Goal: Transaction & Acquisition: Purchase product/service

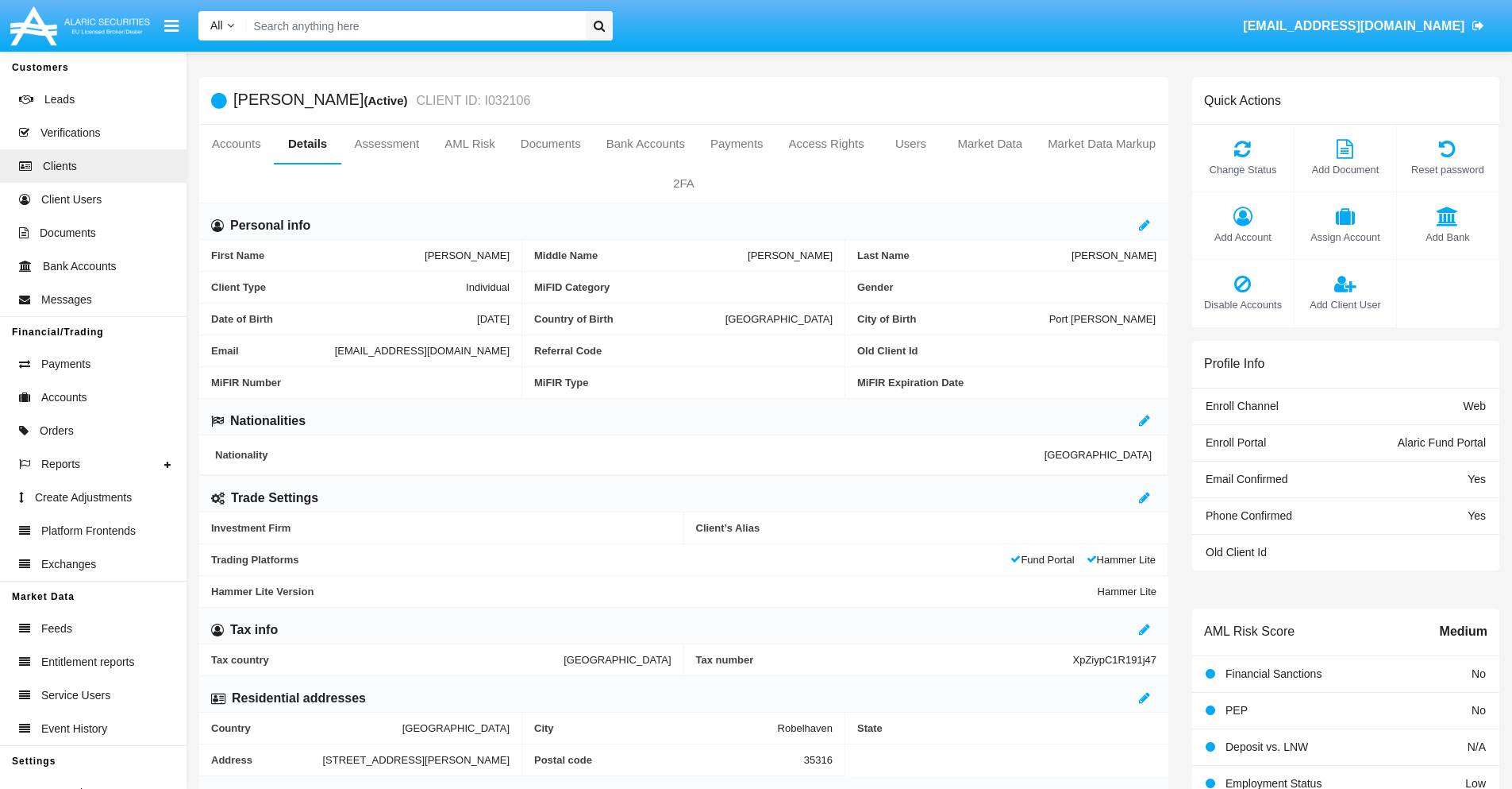
click at [235, 144] on link "Accounts" at bounding box center [236, 144] width 75 height 38
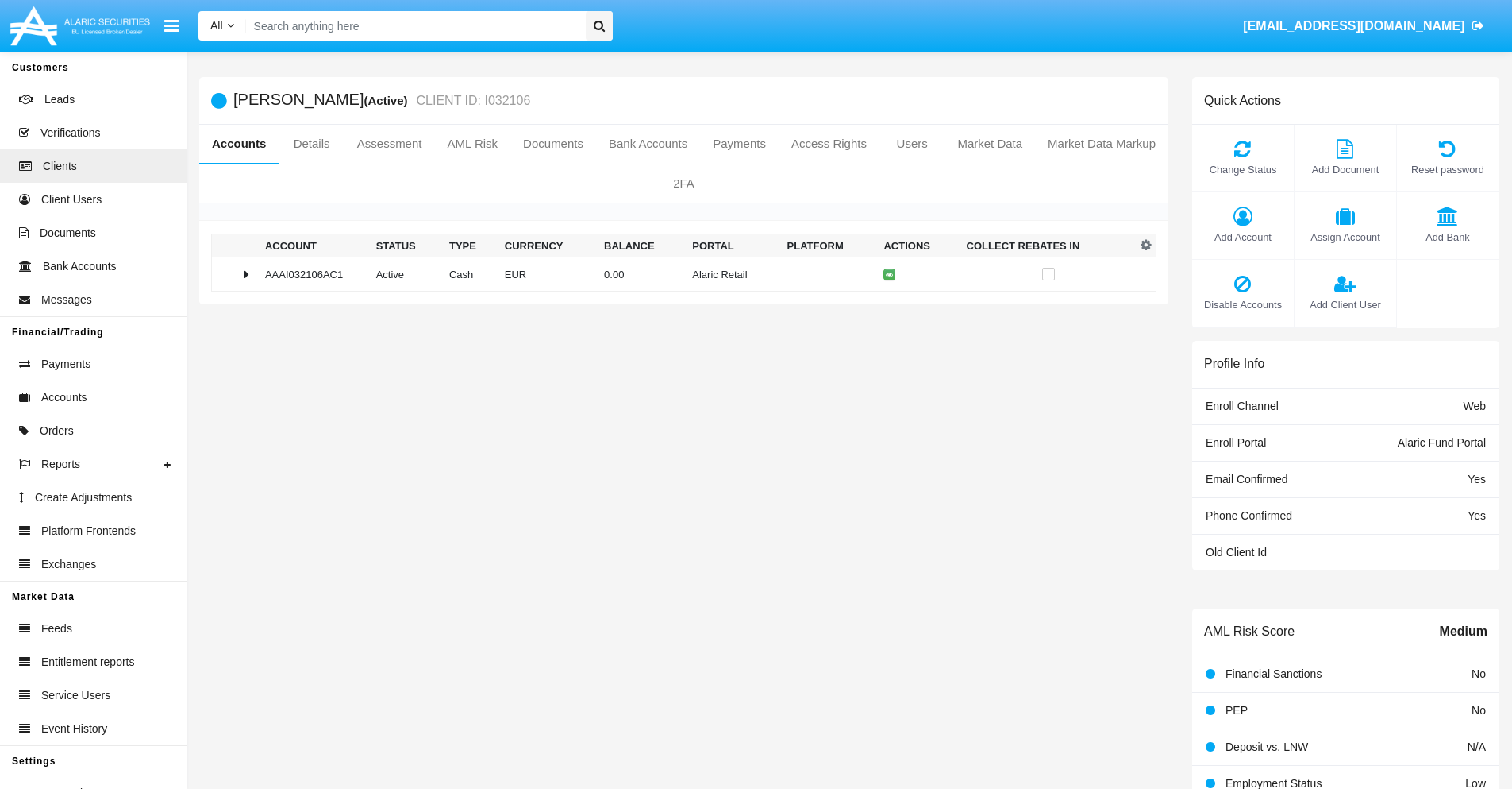
click at [678, 274] on td "0.00" at bounding box center [641, 274] width 88 height 34
click at [889, 307] on icon at bounding box center [893, 307] width 7 height 7
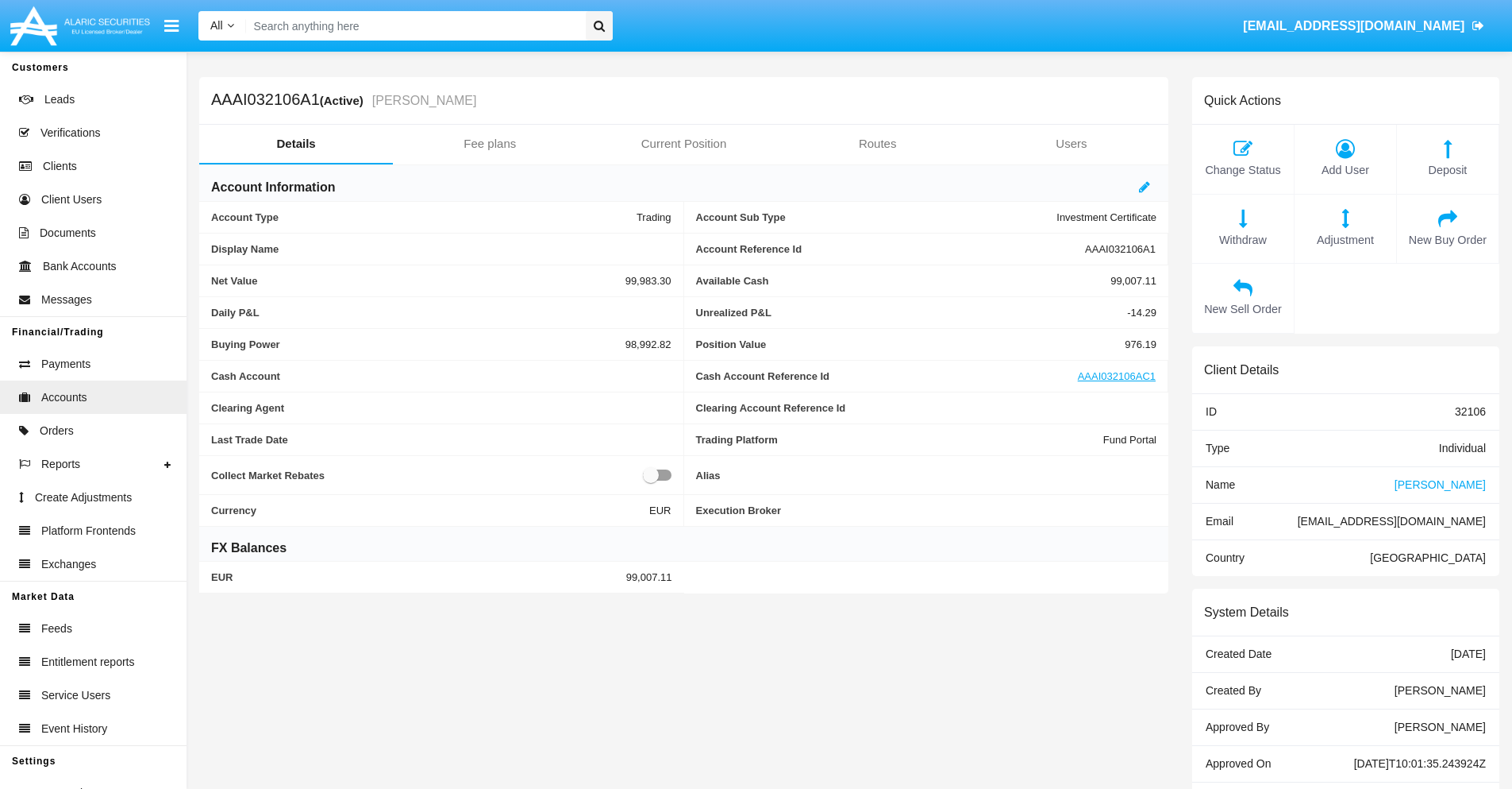
click at [1243, 310] on span "New Sell Order" at bounding box center [1243, 310] width 85 height 18
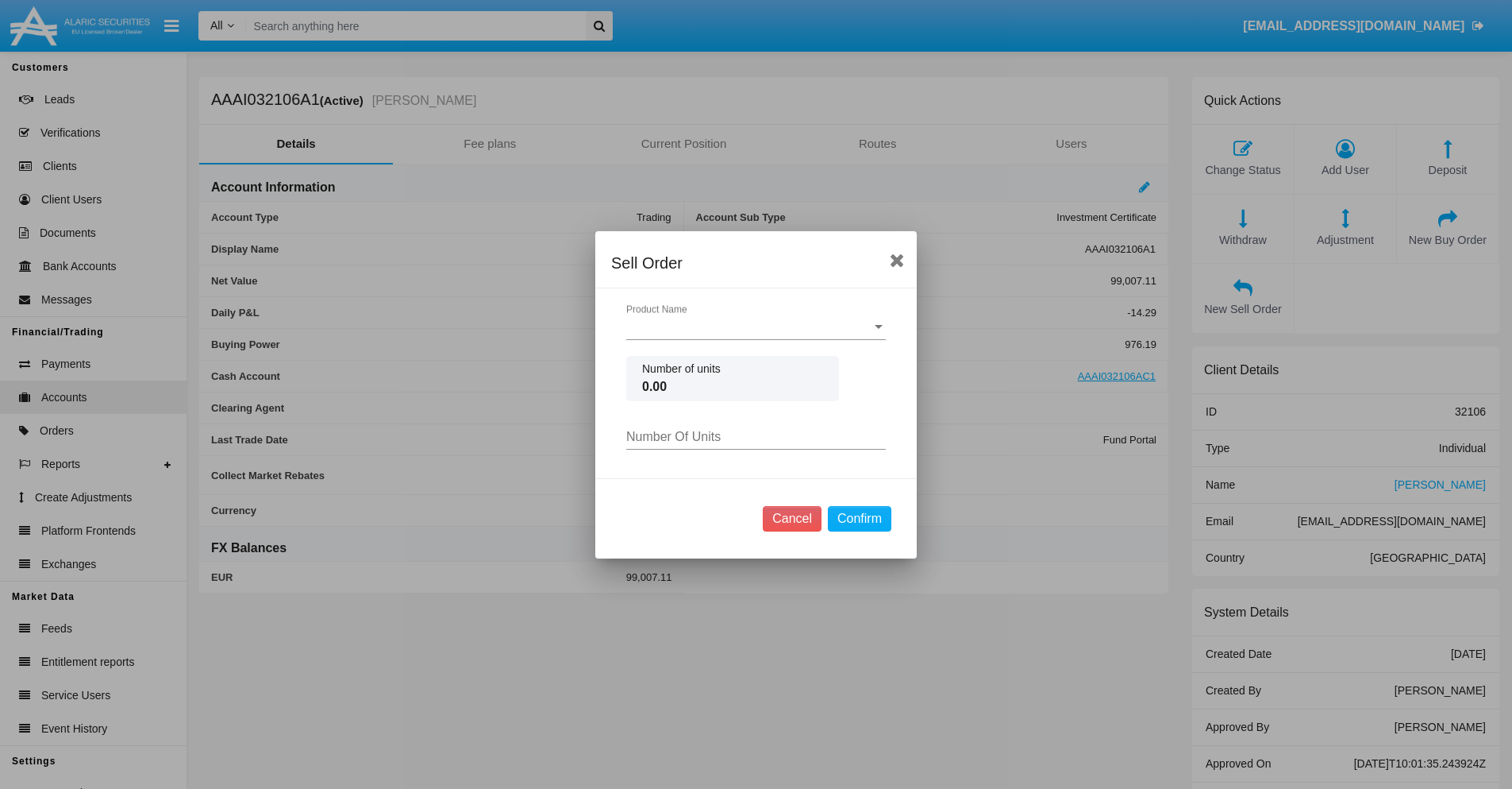
click at [756, 327] on span "Product Name" at bounding box center [749, 328] width 245 height 15
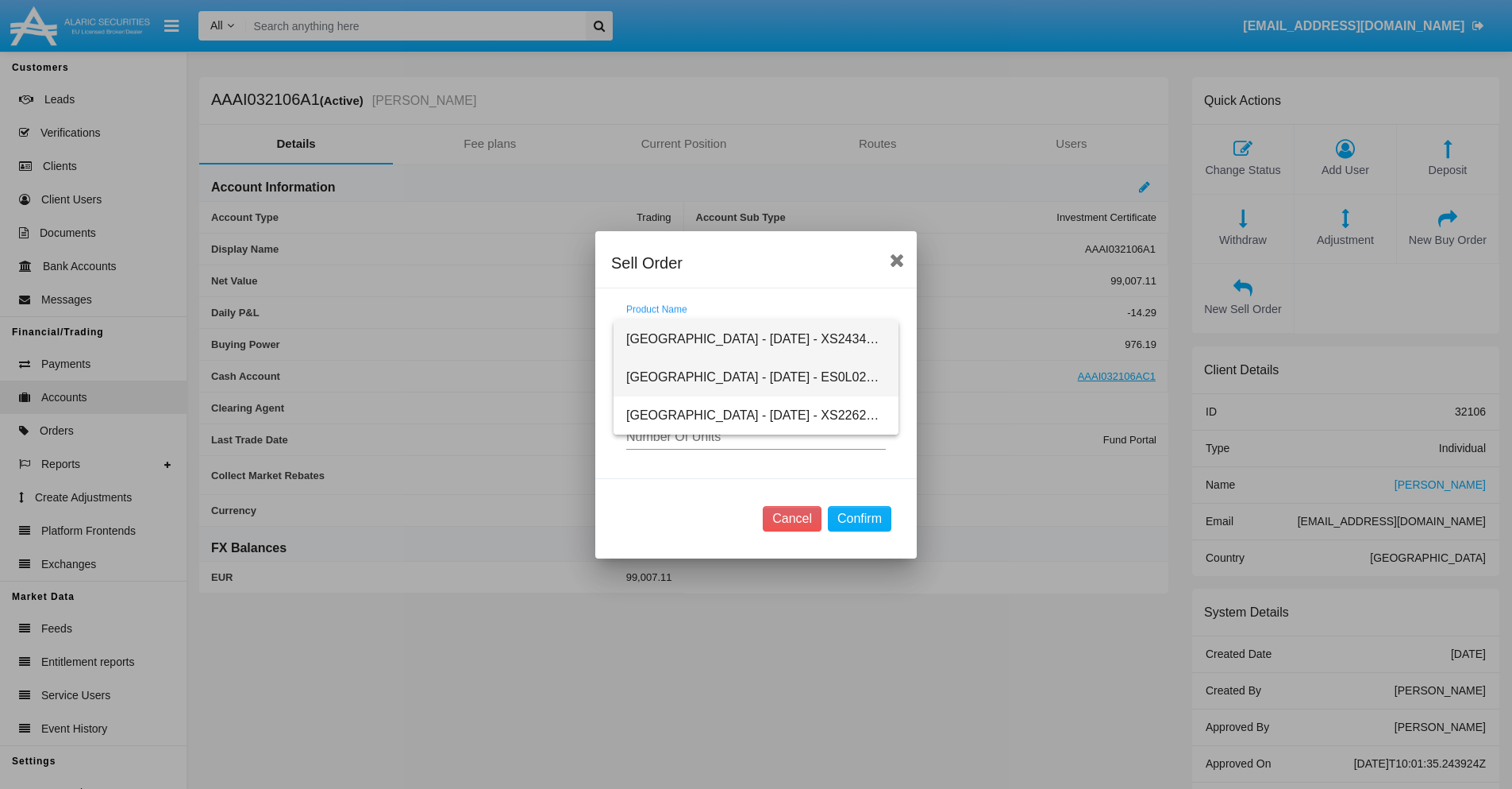
click at [756, 377] on span "[GEOGRAPHIC_DATA] - [DATE] - ES0L02603063" at bounding box center [756, 377] width 260 height 38
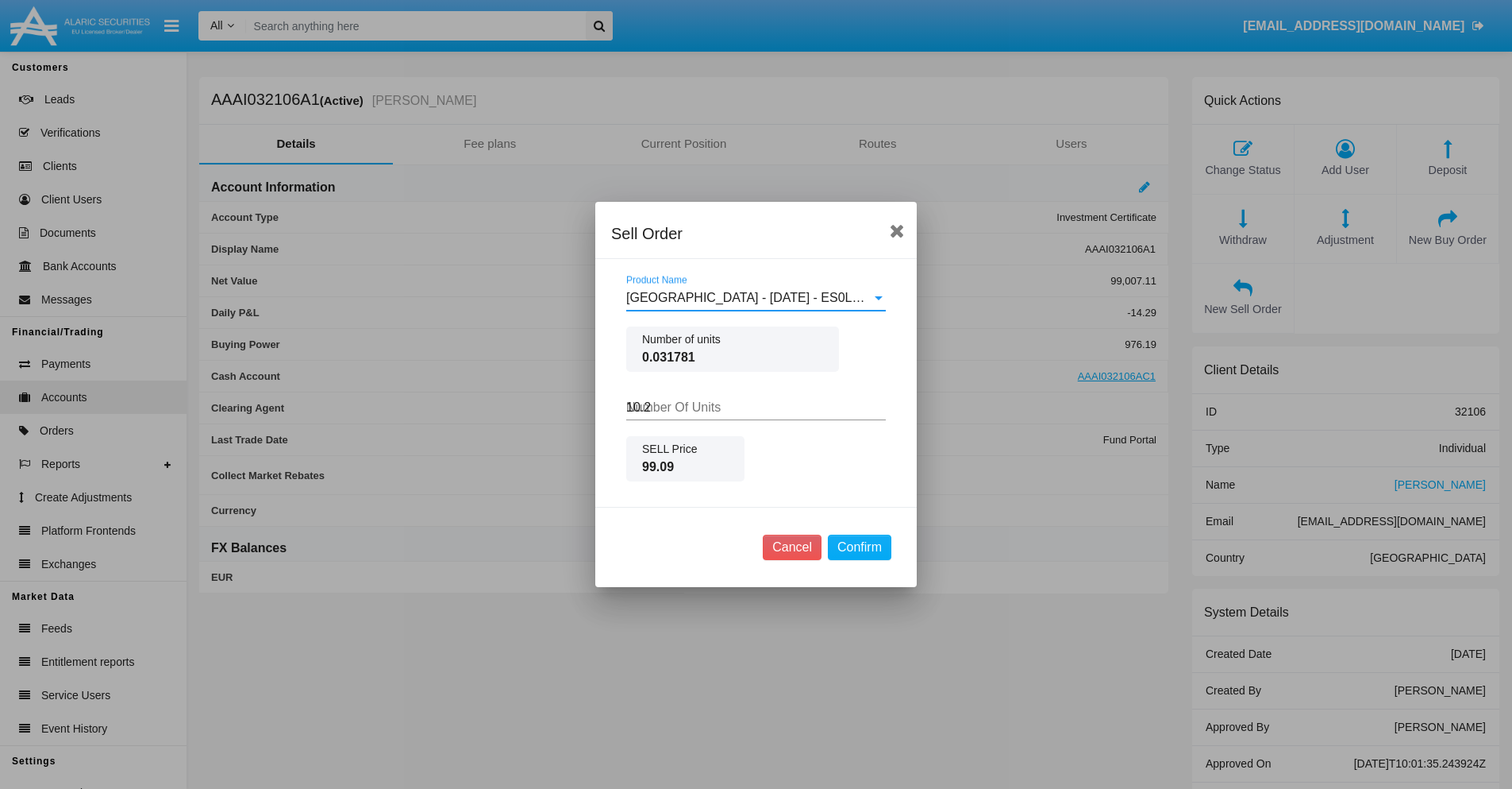
type input "10.25"
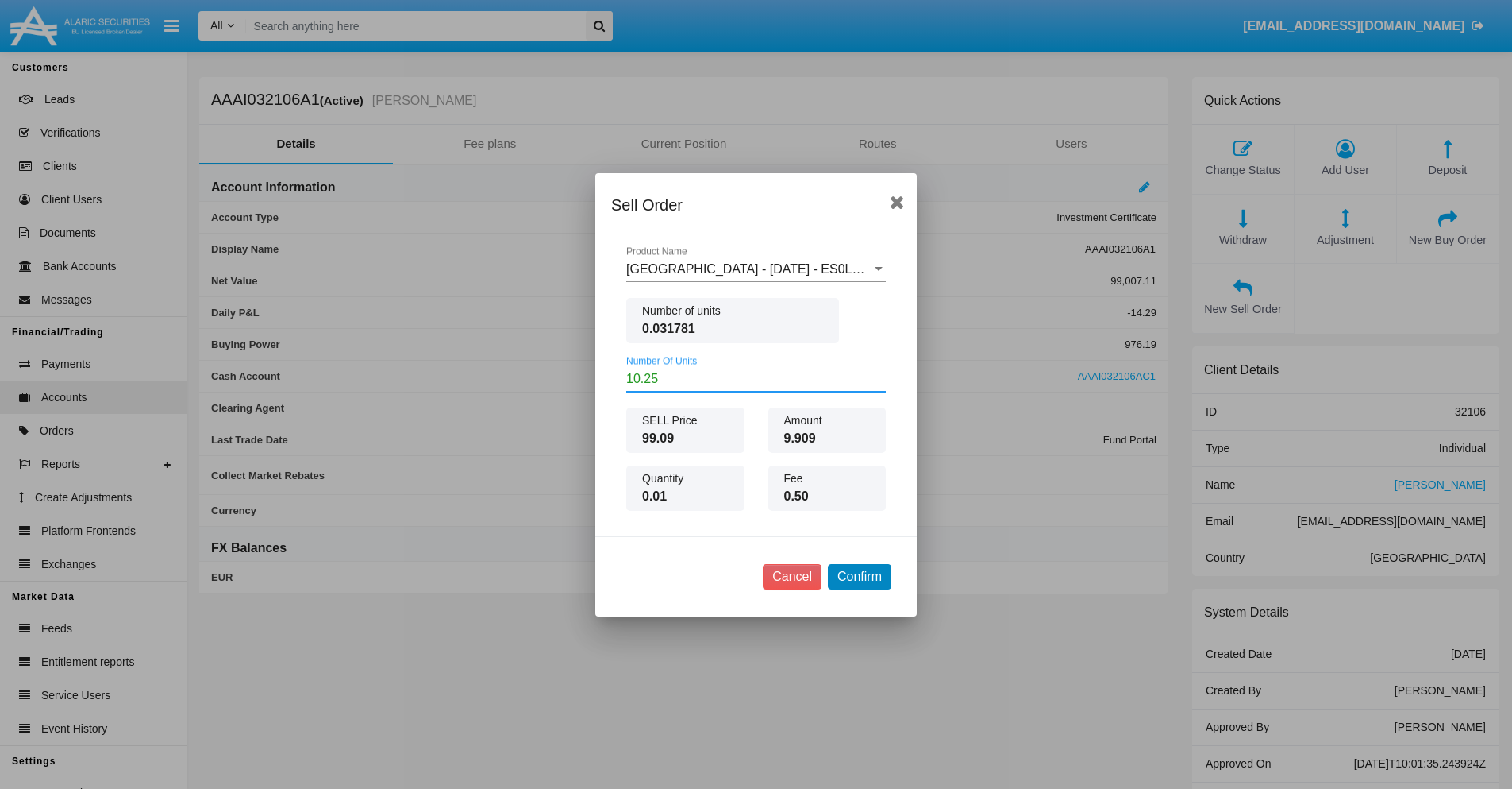
click at [859, 576] on button "Confirm" at bounding box center [860, 577] width 64 height 26
